Goal: Download file/media

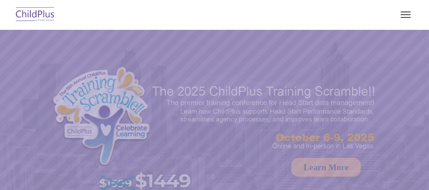
select select "MEDIUM"
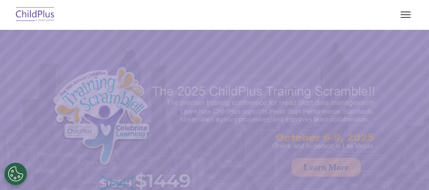
select select "MEDIUM"
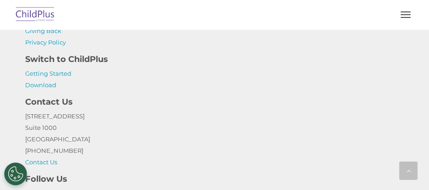
scroll to position [1162, 0]
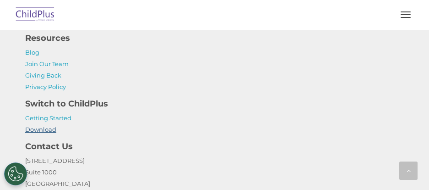
click at [43, 125] on link "Download" at bounding box center [40, 128] width 31 height 7
